Goal: Information Seeking & Learning: Compare options

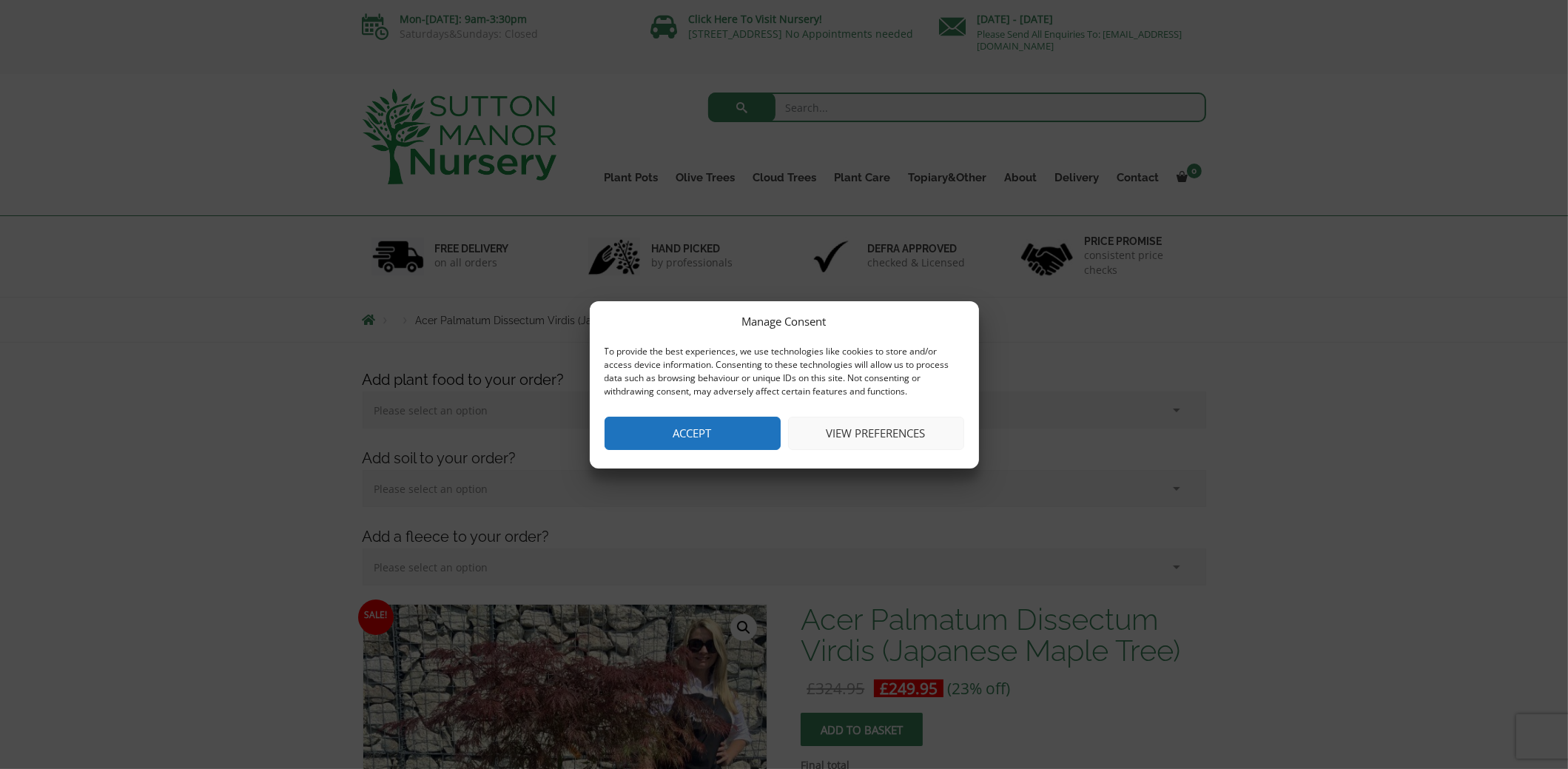
drag, startPoint x: 0, startPoint y: 0, endPoint x: 680, endPoint y: 434, distance: 806.7
click at [680, 434] on button "Accept" at bounding box center [692, 433] width 176 height 33
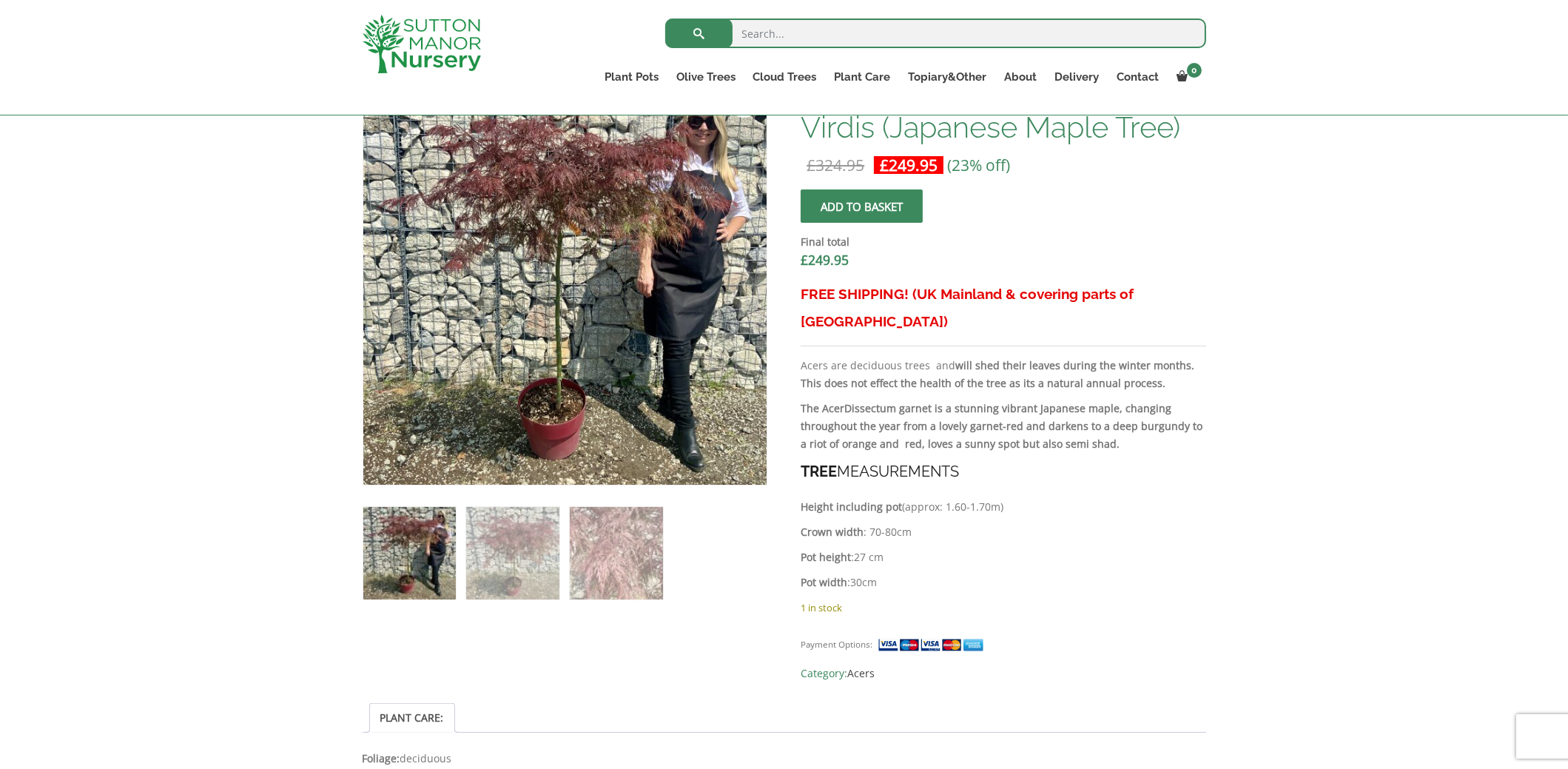
scroll to position [518, 0]
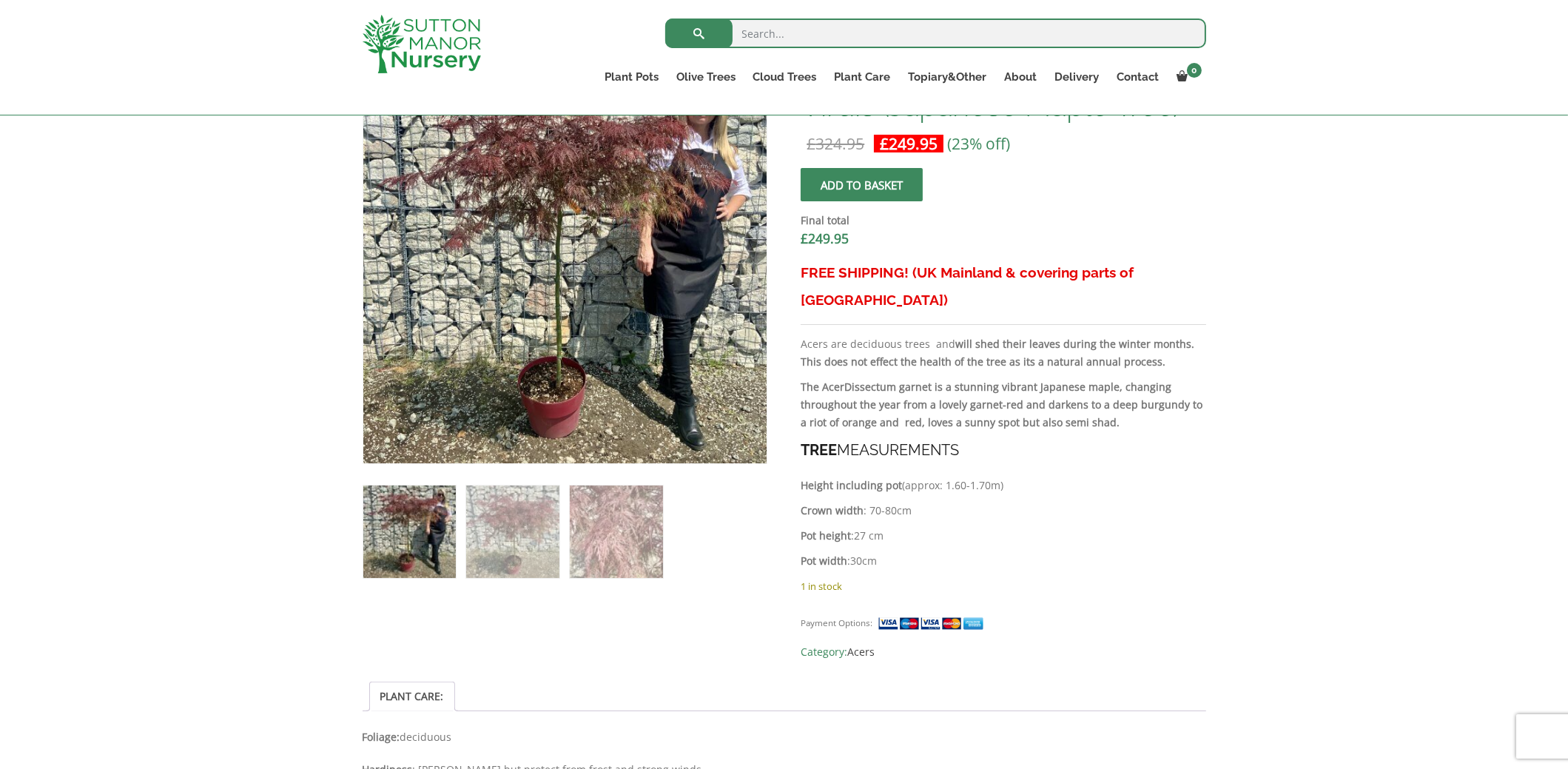
click at [422, 506] on img at bounding box center [410, 532] width 92 height 92
click at [520, 507] on img at bounding box center [513, 532] width 92 height 92
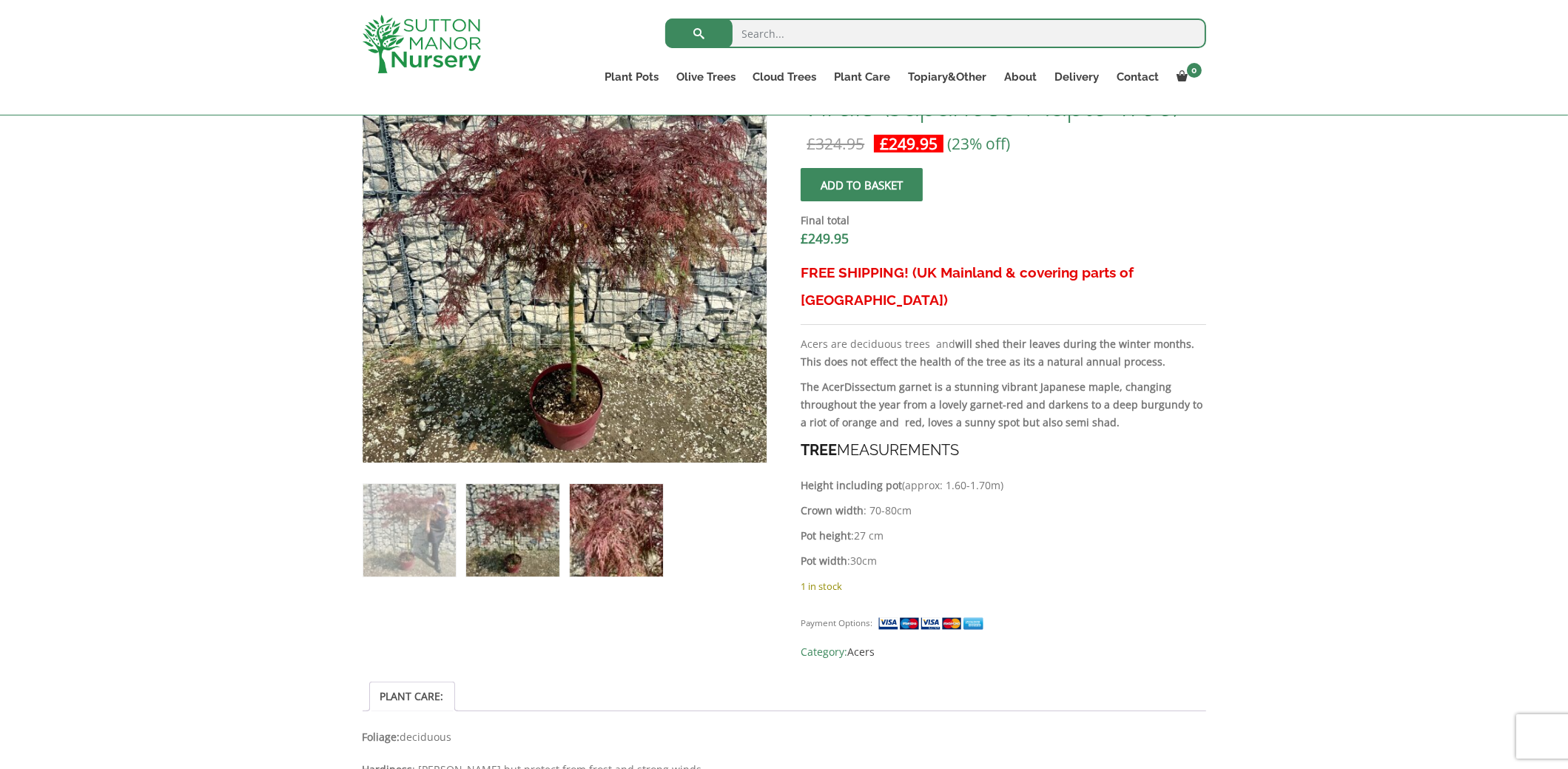
click at [637, 516] on img at bounding box center [616, 530] width 92 height 92
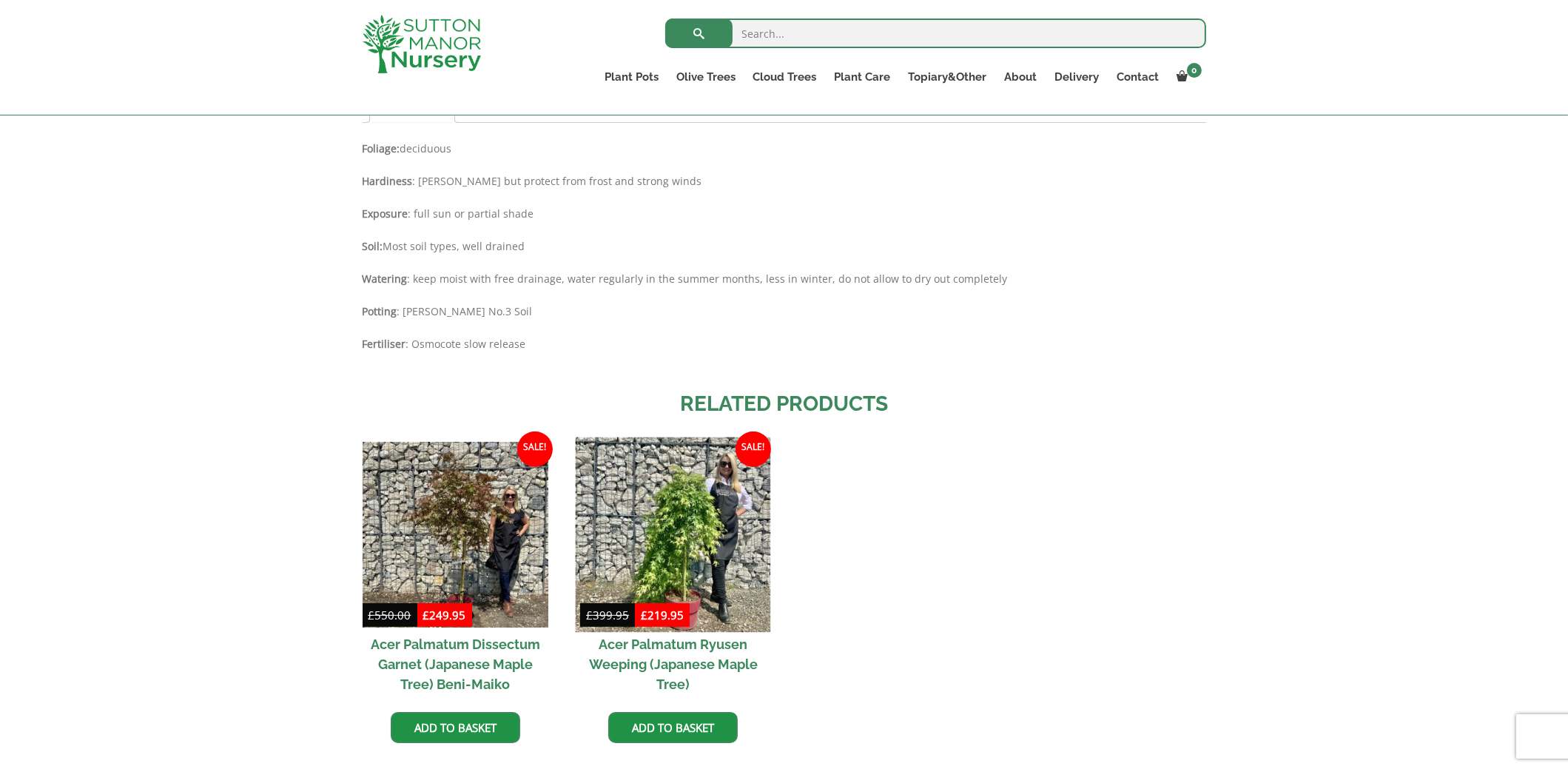
scroll to position [1110, 0]
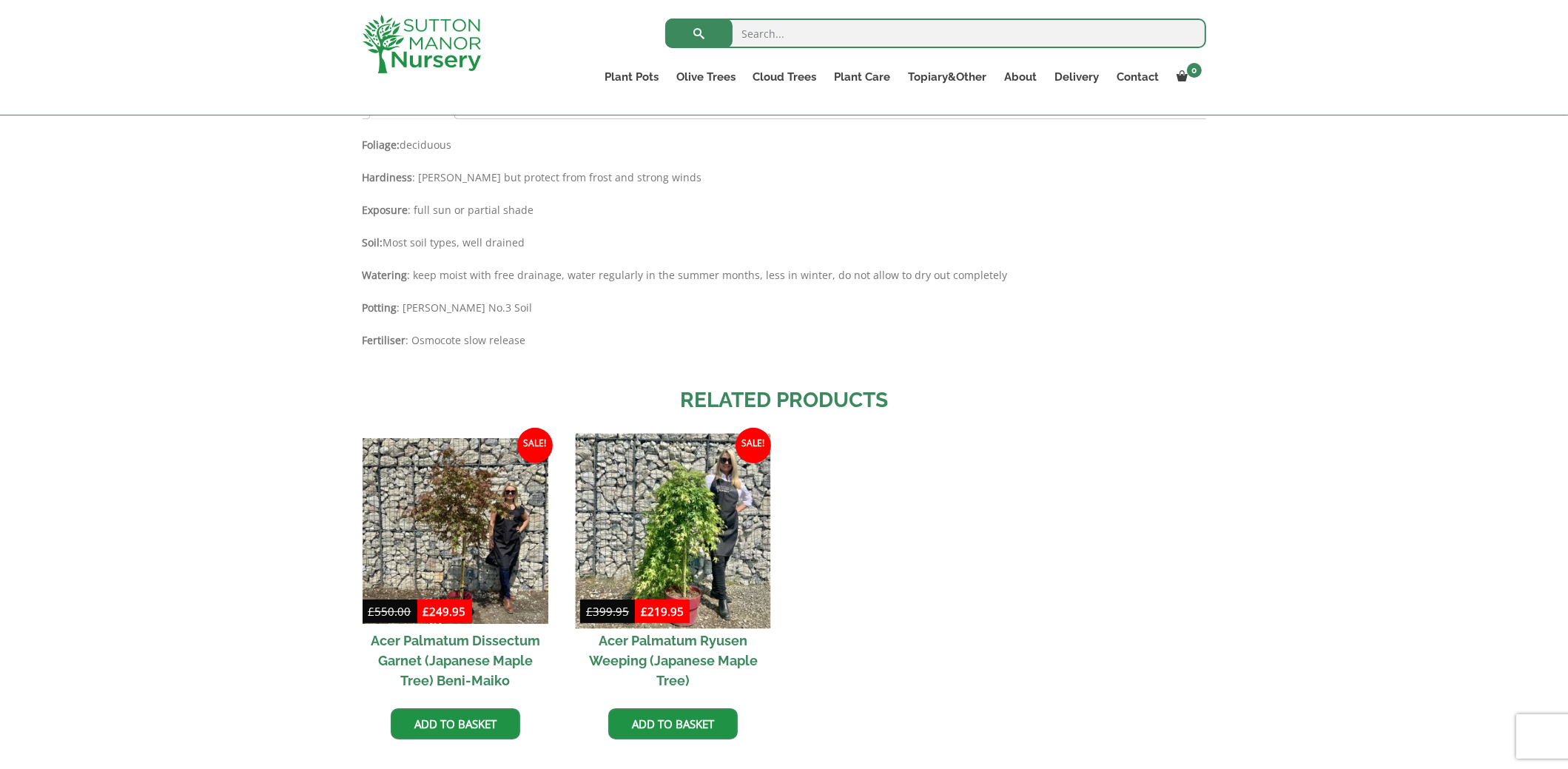
click at [666, 517] on img at bounding box center [674, 530] width 196 height 196
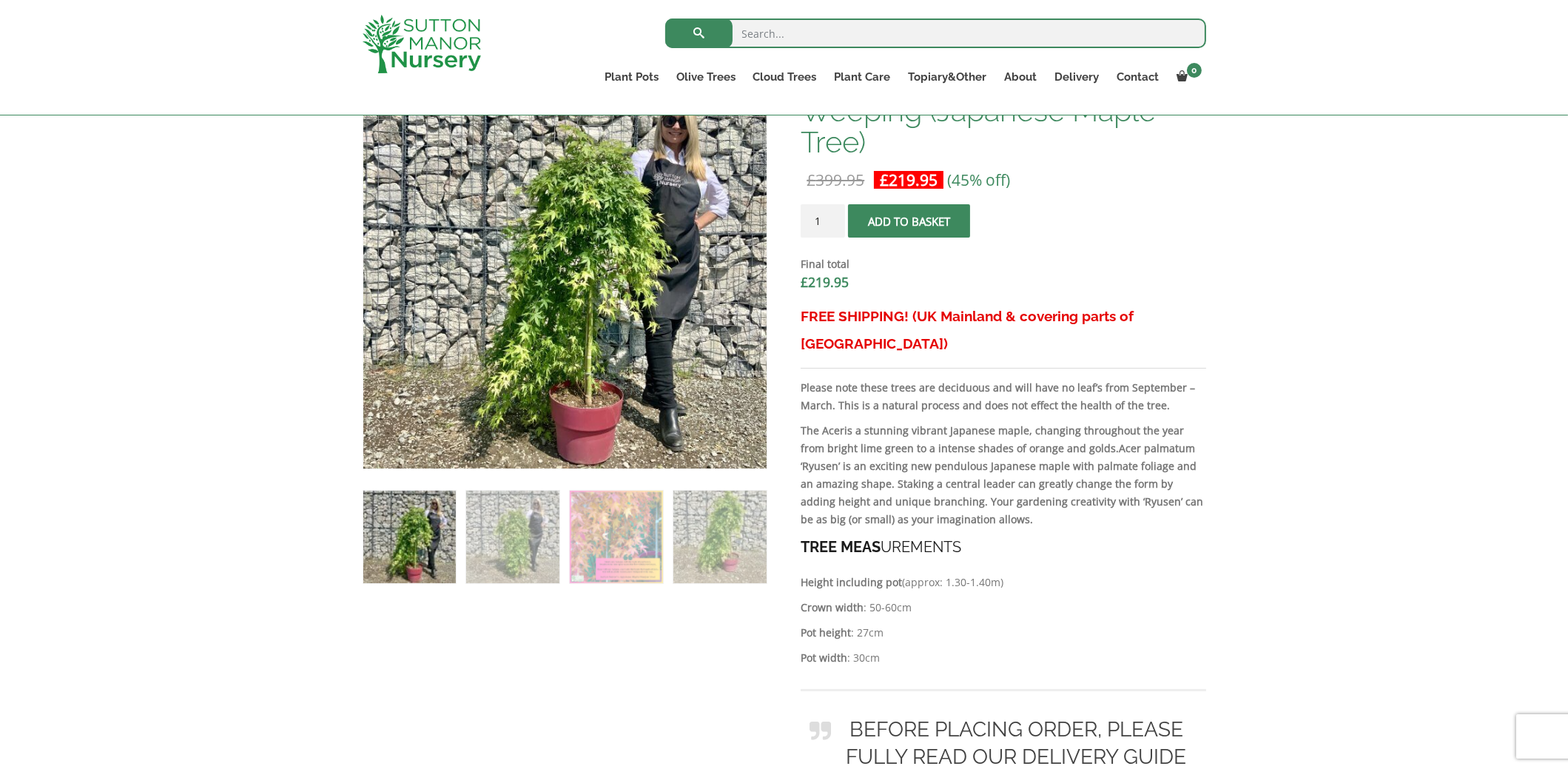
scroll to position [591, 0]
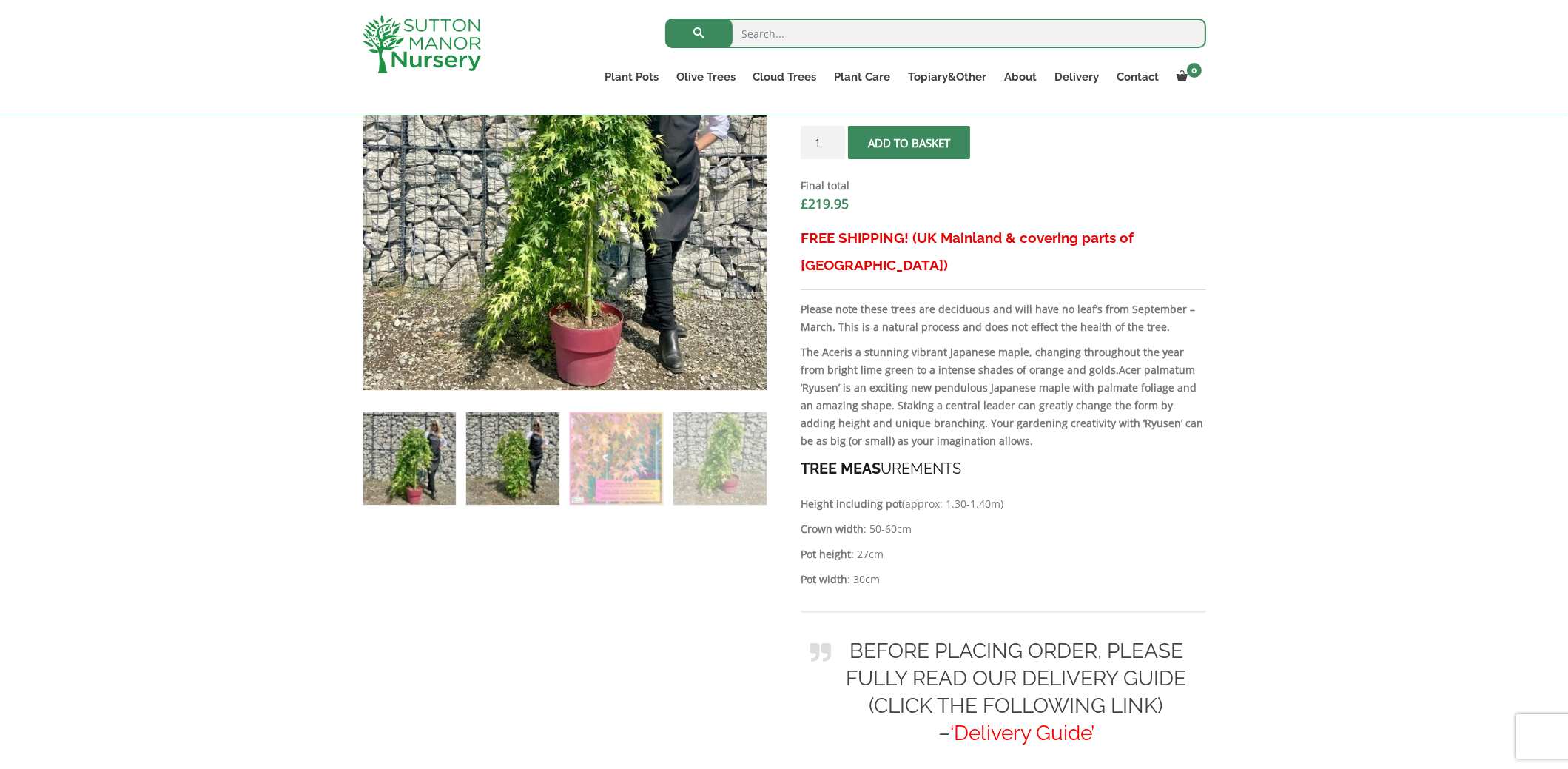
click at [522, 467] on img at bounding box center [513, 458] width 92 height 92
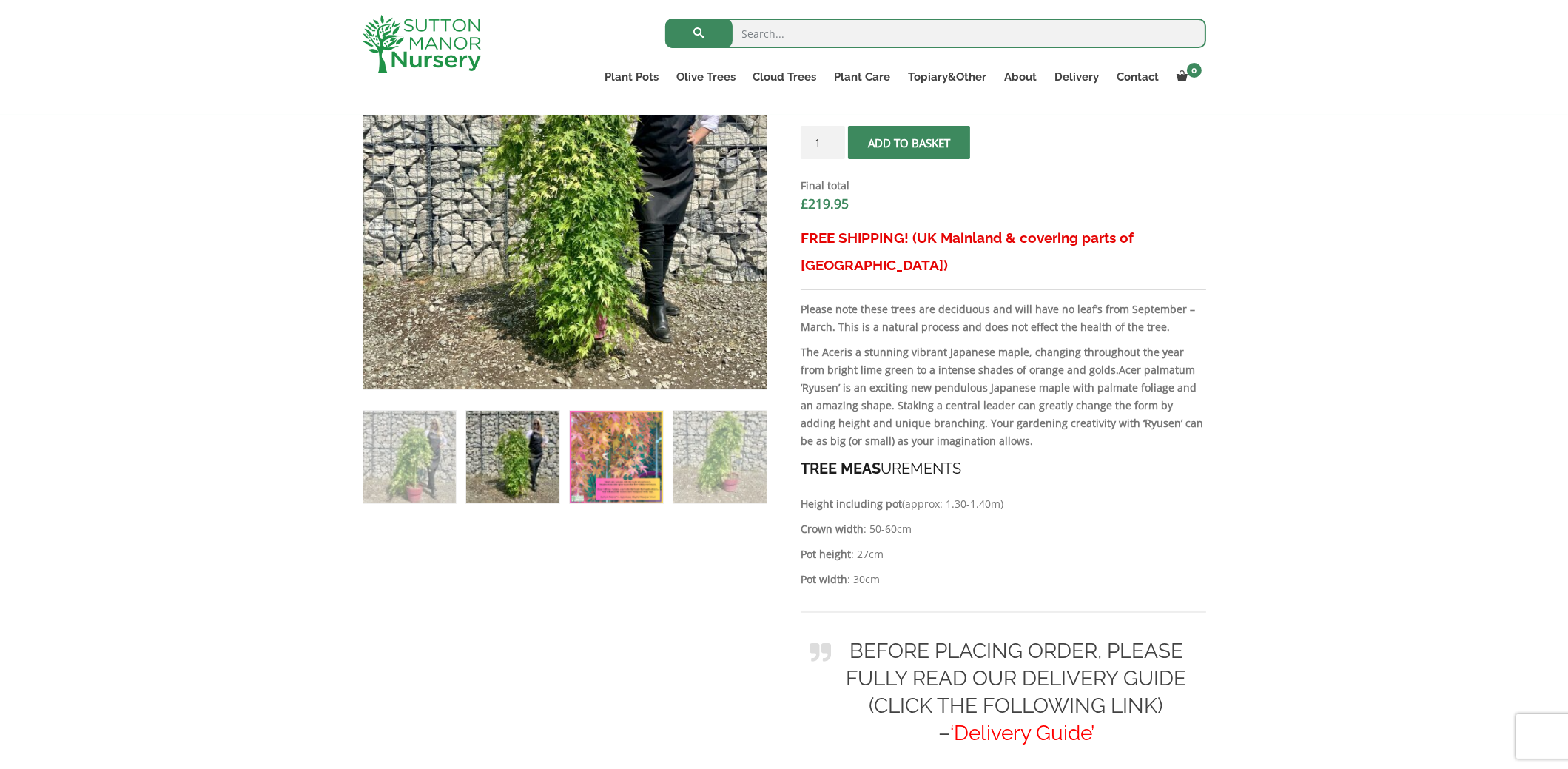
click at [617, 458] on img at bounding box center [616, 457] width 92 height 92
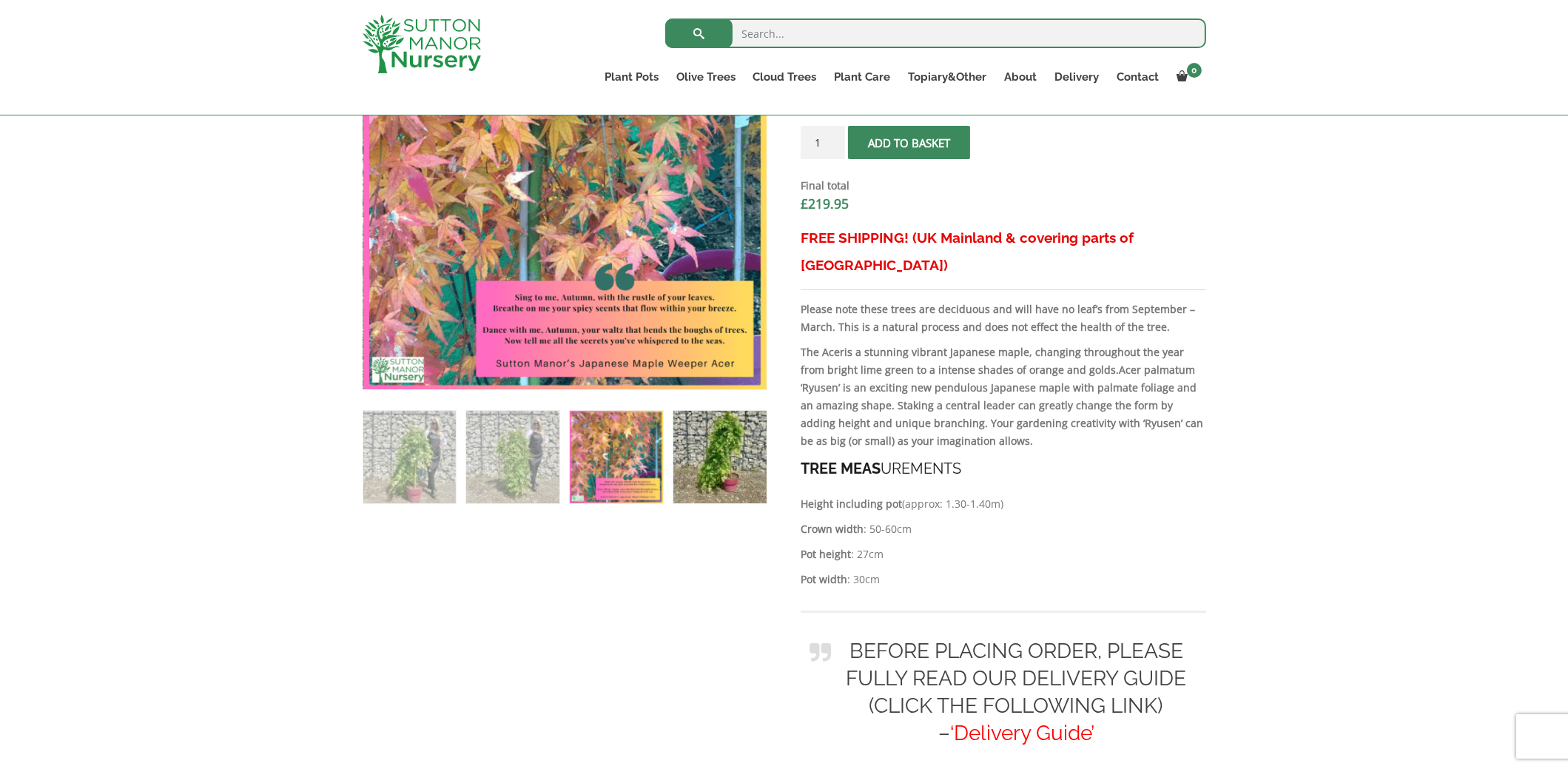
click at [700, 449] on img at bounding box center [720, 457] width 92 height 92
